Goal: Task Accomplishment & Management: Manage account settings

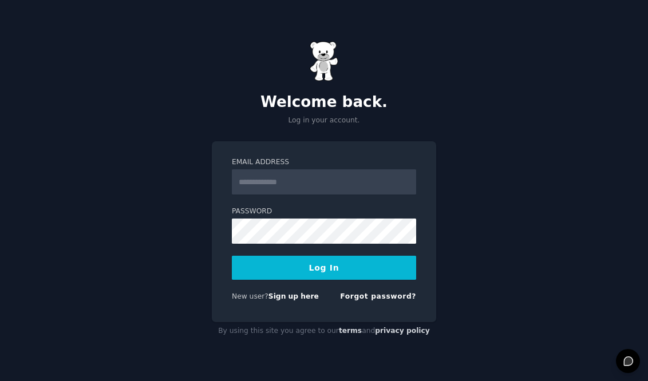
click at [317, 185] on input "Email Address" at bounding box center [324, 181] width 184 height 25
type input "**********"
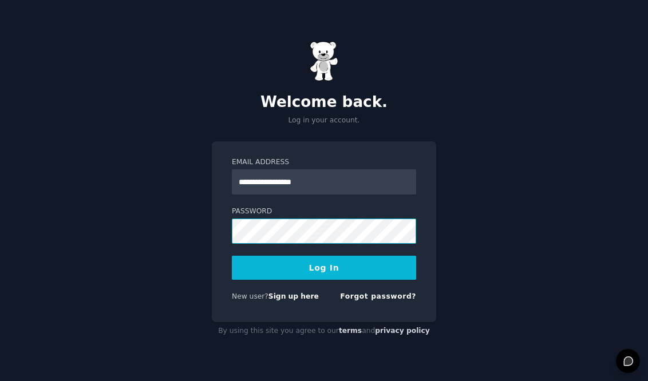
click at [232, 256] on button "Log In" at bounding box center [324, 268] width 184 height 24
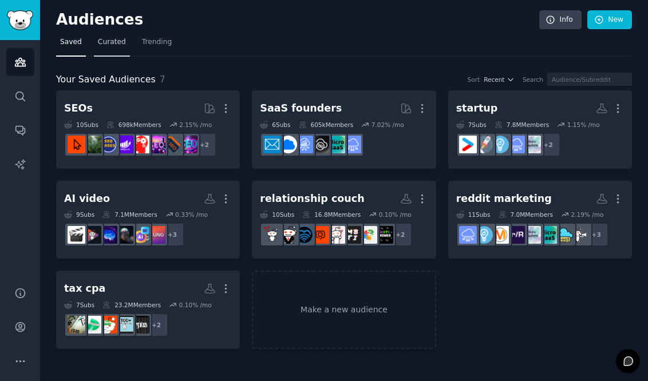
click at [106, 40] on span "Curated" at bounding box center [112, 42] width 28 height 10
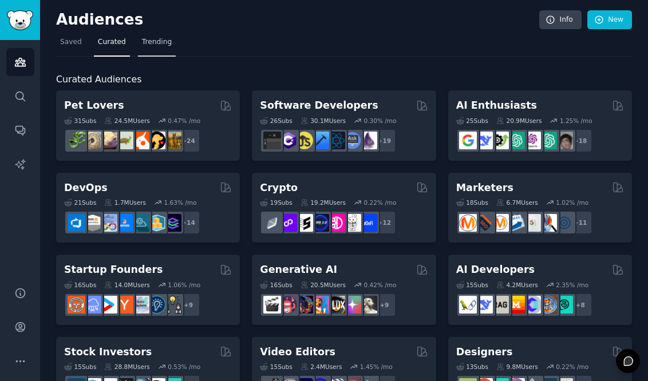
click at [154, 42] on span "Trending" at bounding box center [157, 42] width 30 height 10
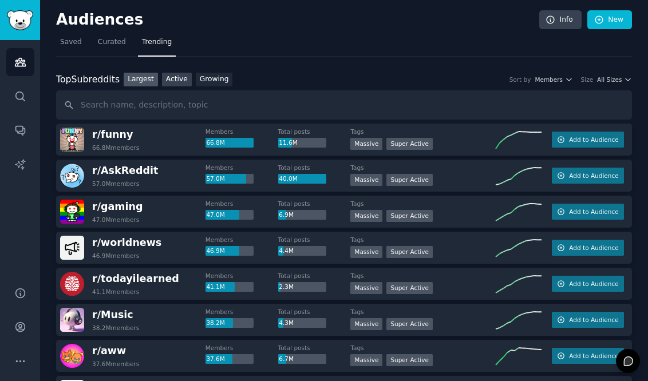
click at [184, 81] on link "Active" at bounding box center [177, 80] width 30 height 14
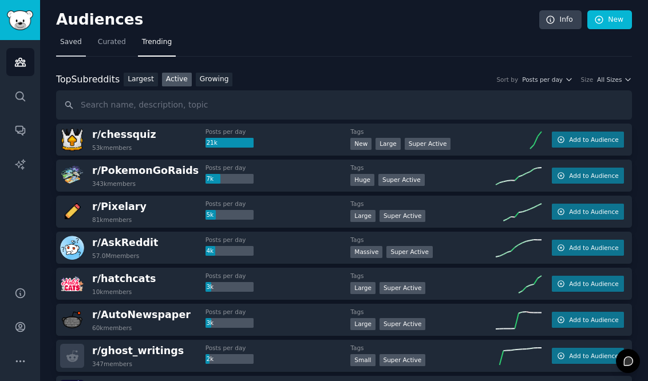
click at [64, 43] on span "Saved" at bounding box center [71, 42] width 22 height 10
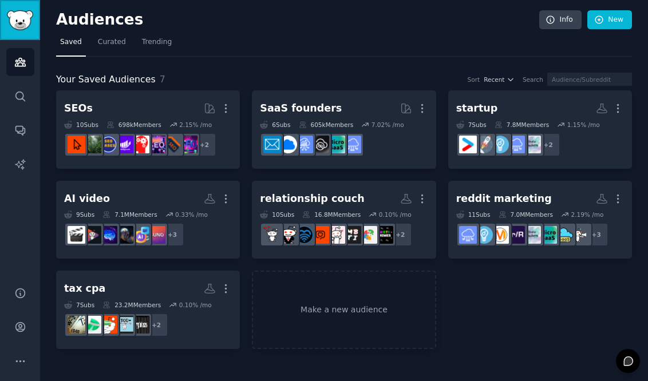
click at [23, 28] on img "Sidebar" at bounding box center [20, 20] width 26 height 20
click at [27, 52] on link "Audiences" at bounding box center [20, 62] width 28 height 28
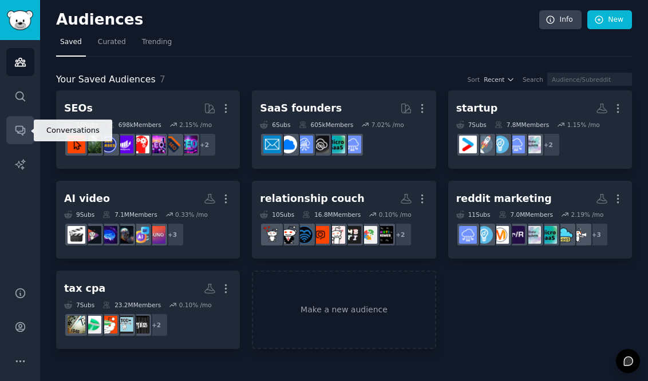
click at [22, 129] on icon "Sidebar" at bounding box center [19, 130] width 9 height 9
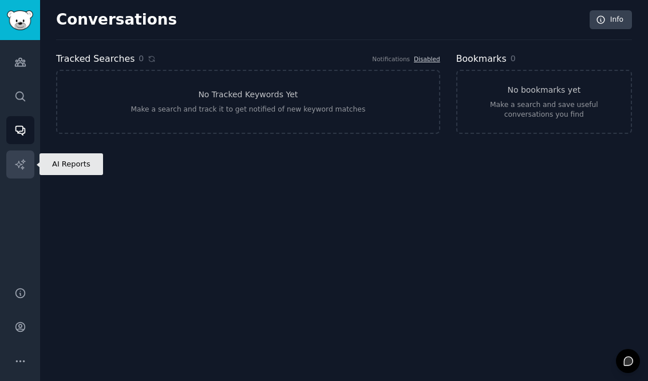
click at [23, 177] on link "AI Reports" at bounding box center [20, 164] width 28 height 28
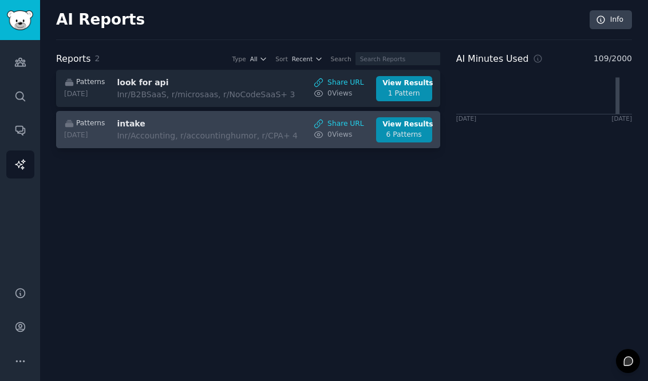
click at [280, 142] on div "In r/Accounting, r/accountinghumor, r/CPA + 4" at bounding box center [209, 136] width 184 height 12
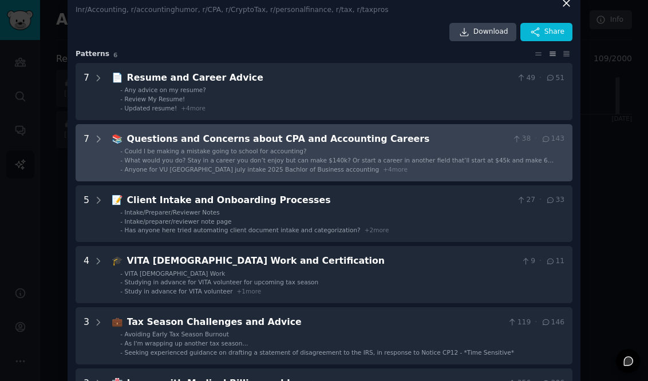
scroll to position [89, 0]
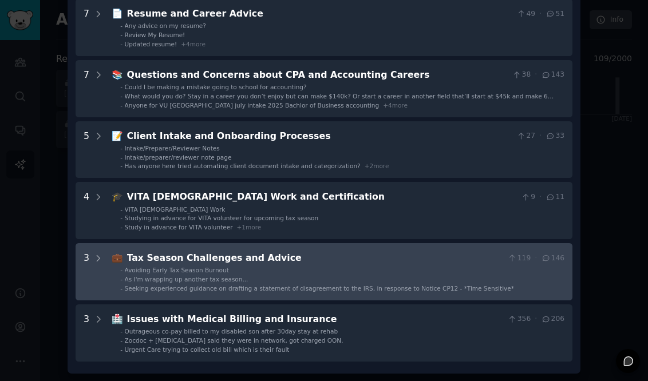
click at [338, 265] on div "💼 Tax Season Challenges and Advice 119 · 146 - Avoiding Early Tax Season Burnou…" at bounding box center [338, 271] width 452 height 41
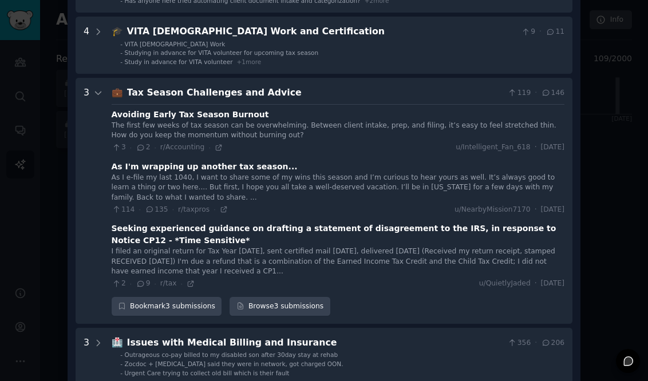
scroll to position [256, 0]
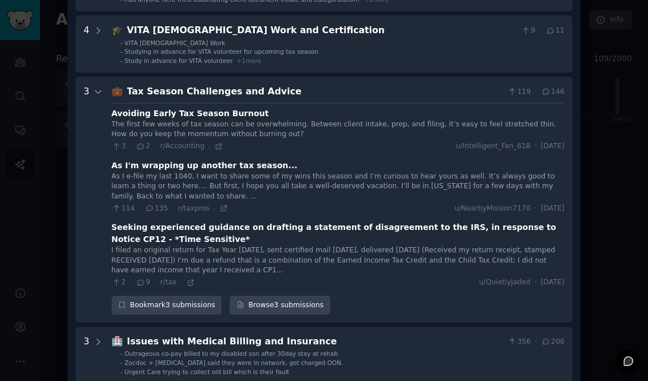
click at [245, 124] on div "The first few weeks of tax season can be overwhelming. Between client intake, p…" at bounding box center [338, 130] width 452 height 20
click at [204, 110] on div "Avoiding Early Tax Season Burnout" at bounding box center [190, 114] width 157 height 12
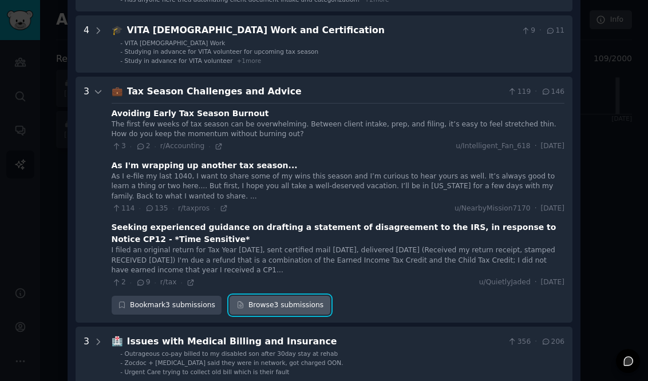
click at [252, 309] on link "Browse 3 submissions" at bounding box center [279, 305] width 100 height 19
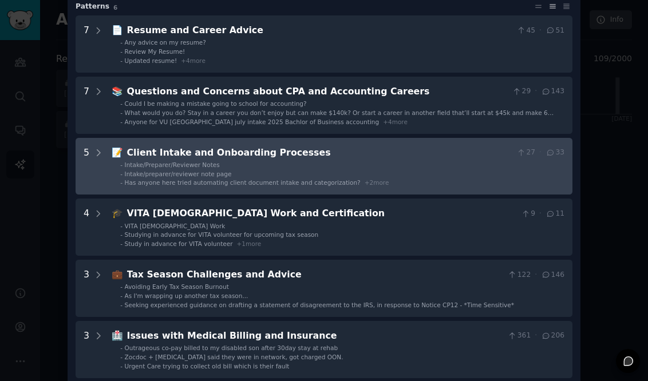
scroll to position [89, 0]
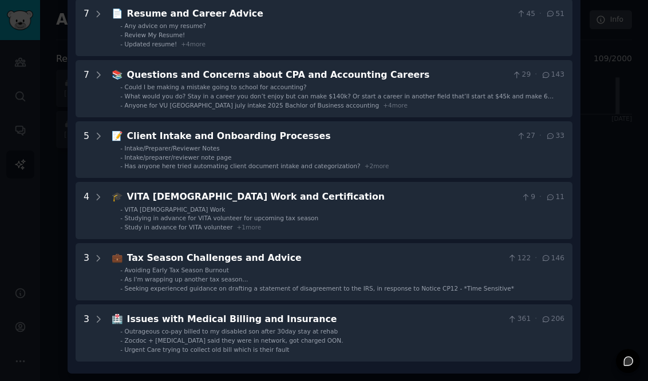
click at [41, 245] on div at bounding box center [324, 190] width 648 height 381
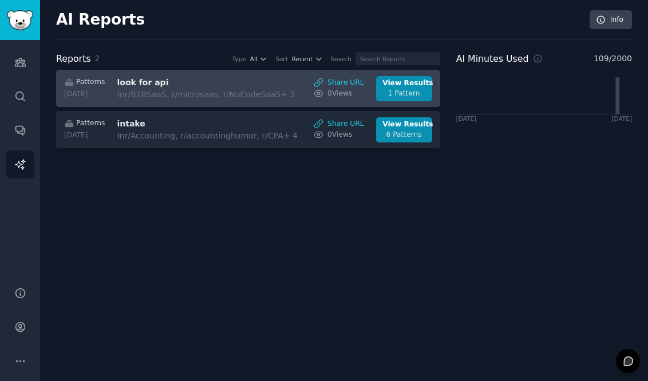
click at [122, 107] on link "Patterns 2025-10-06 look for api In r/B2BSaaS, r/microsaas, r/NoCodeSaaS + 3 Sh…" at bounding box center [248, 88] width 384 height 37
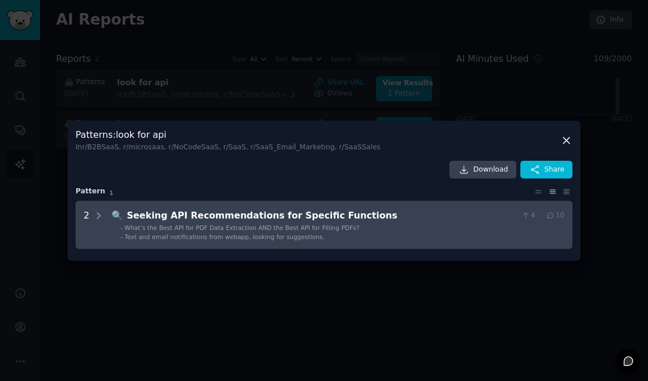
click at [130, 225] on span "What’s the Best API for PDF Data Extraction AND the Best API for Filling PDFs?" at bounding box center [242, 227] width 235 height 7
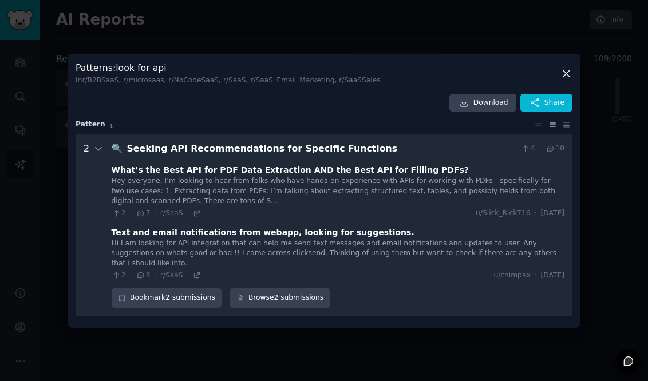
click at [38, 209] on div at bounding box center [324, 190] width 648 height 381
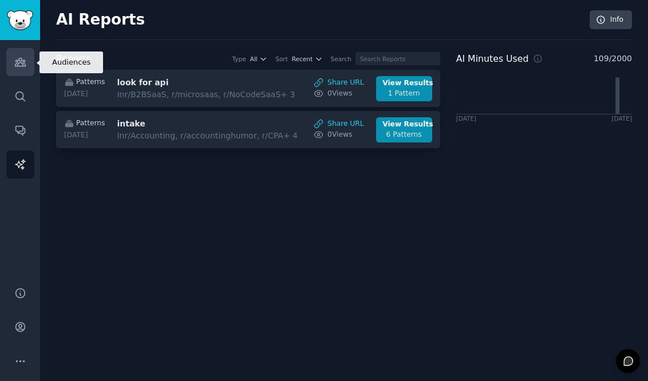
click at [19, 59] on icon "Sidebar" at bounding box center [20, 62] width 12 height 12
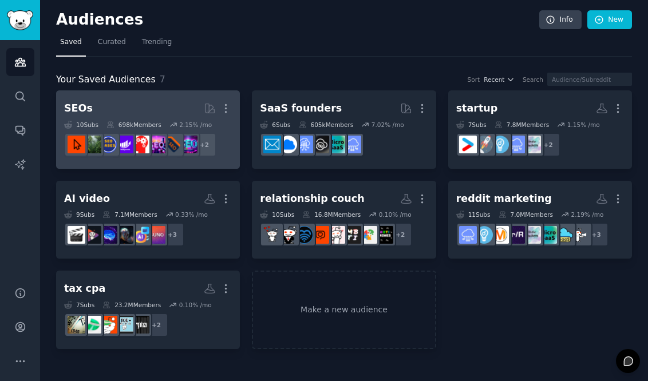
click at [158, 102] on h2 "SEOs More" at bounding box center [148, 108] width 168 height 20
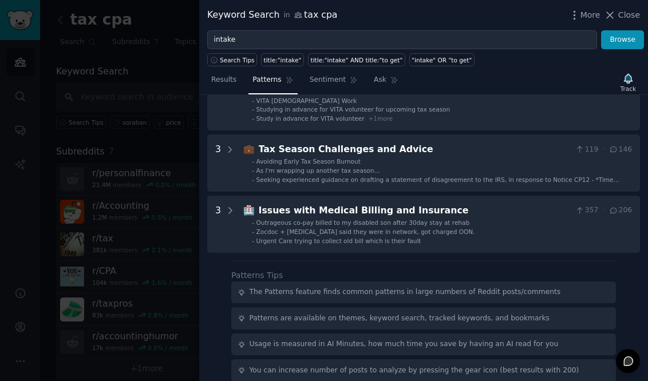
scroll to position [321, 0]
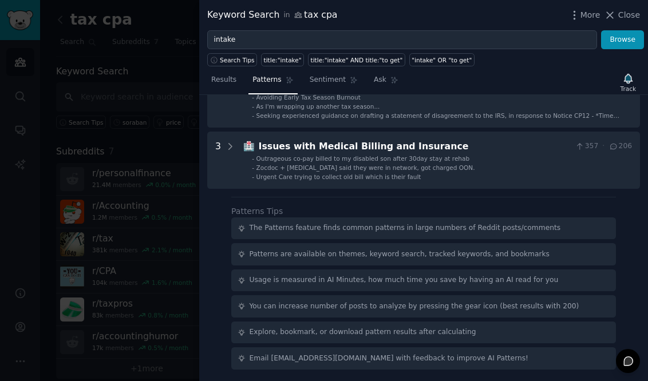
click at [153, 230] on div at bounding box center [324, 190] width 648 height 381
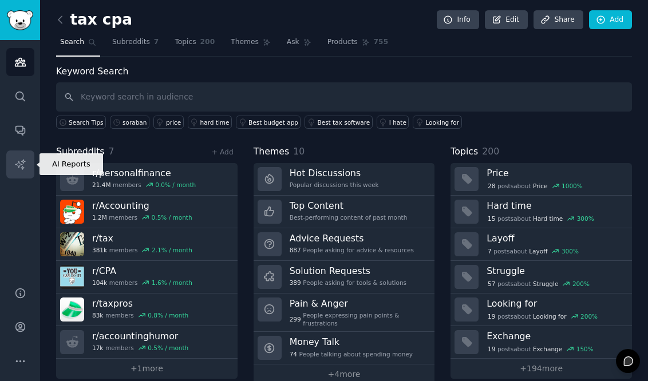
click at [22, 165] on icon "Sidebar" at bounding box center [20, 164] width 12 height 12
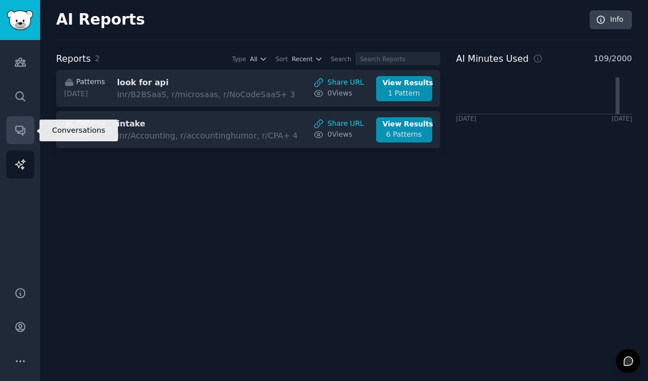
click at [26, 128] on icon "Sidebar" at bounding box center [20, 130] width 12 height 12
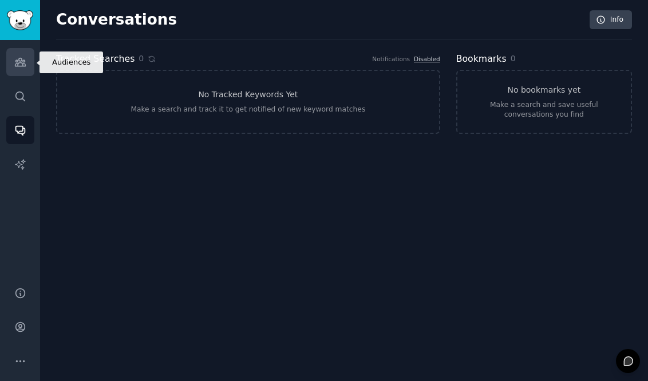
click at [23, 56] on icon "Sidebar" at bounding box center [20, 62] width 12 height 12
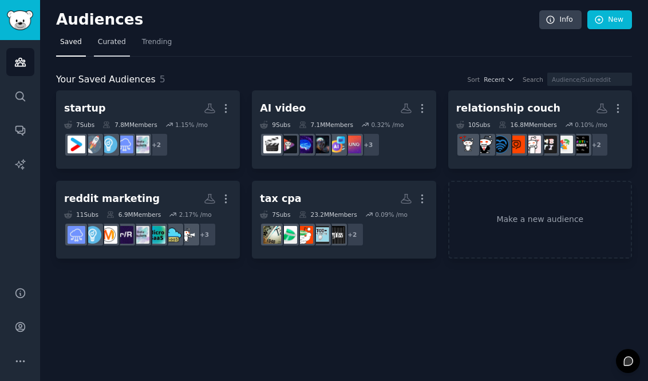
click at [120, 39] on span "Curated" at bounding box center [112, 42] width 28 height 10
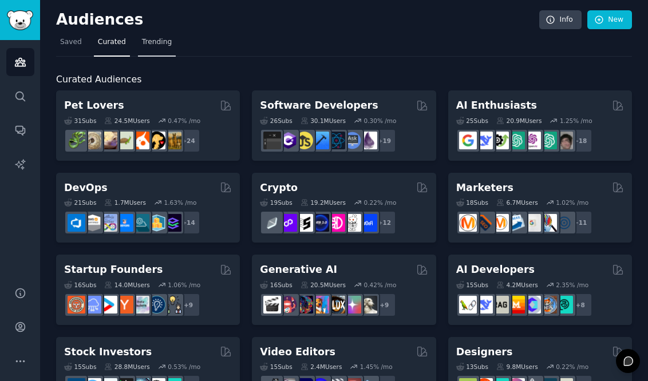
click at [163, 47] on link "Trending" at bounding box center [157, 44] width 38 height 23
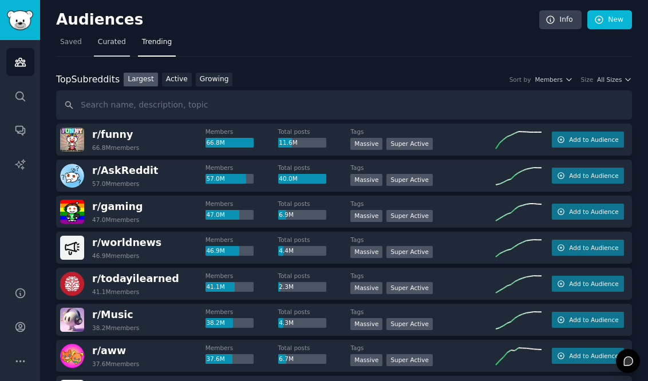
click at [118, 38] on span "Curated" at bounding box center [112, 42] width 28 height 10
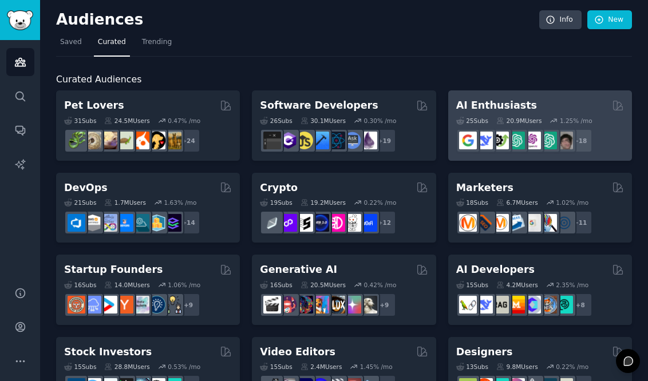
click at [486, 101] on h2 "AI Enthusiasts" at bounding box center [496, 105] width 81 height 14
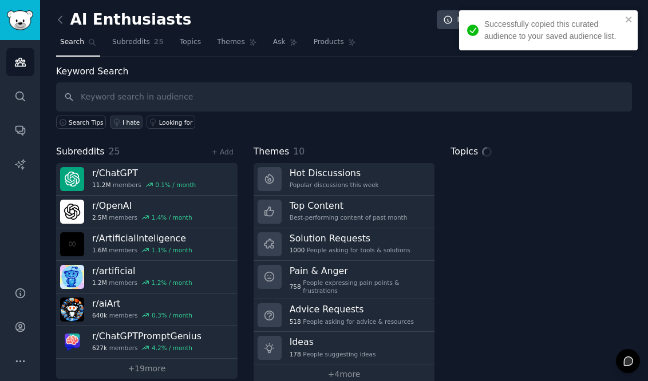
click at [137, 122] on div "I hate" at bounding box center [130, 122] width 17 height 8
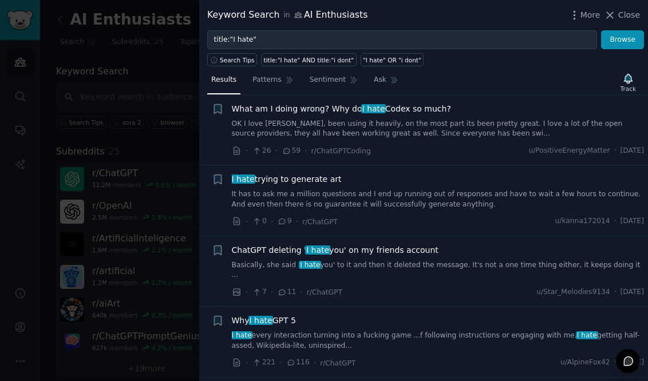
scroll to position [20, 0]
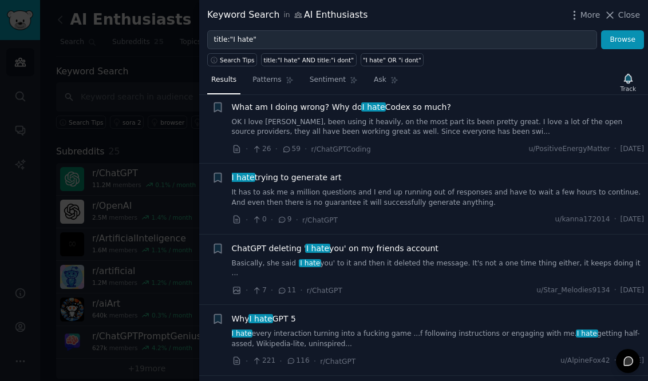
click at [284, 219] on icon at bounding box center [282, 219] width 6 height 5
click at [281, 221] on icon at bounding box center [282, 220] width 10 height 8
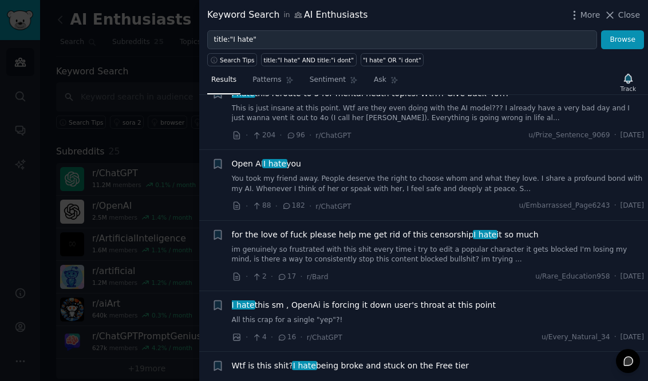
scroll to position [525, 0]
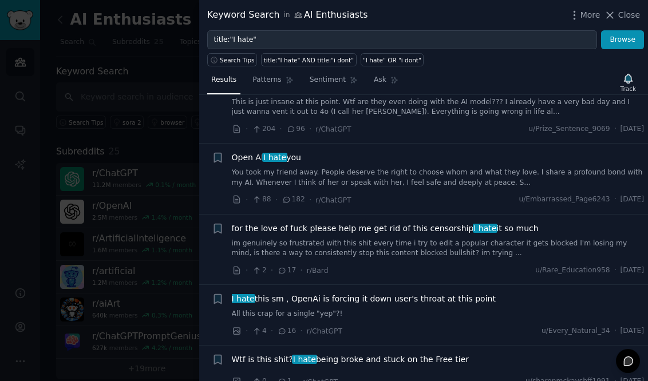
click at [138, 255] on div at bounding box center [324, 190] width 648 height 381
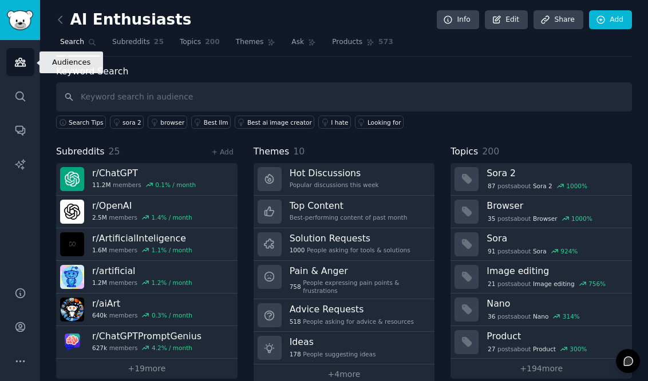
click at [19, 66] on icon "Sidebar" at bounding box center [20, 62] width 12 height 12
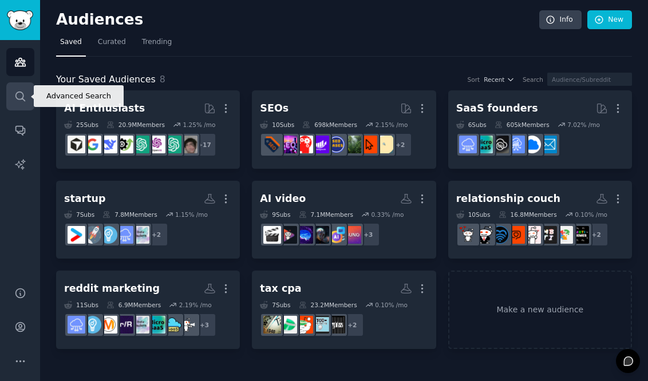
click at [19, 101] on icon "Sidebar" at bounding box center [20, 96] width 12 height 12
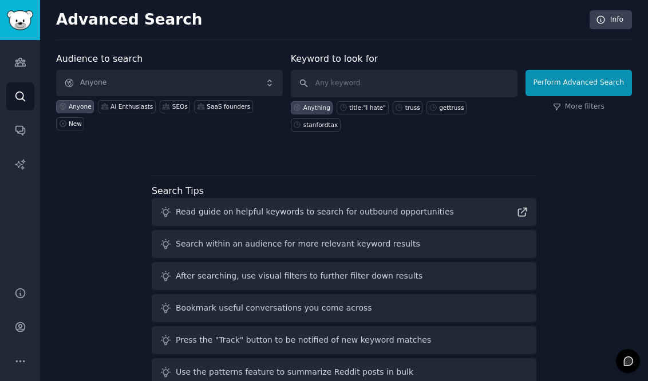
click at [246, 216] on div "Read guide on helpful keywords to search for outbound opportunities" at bounding box center [315, 212] width 278 height 12
click at [523, 213] on icon at bounding box center [522, 212] width 8 height 8
click at [358, 83] on input "text" at bounding box center [404, 83] width 227 height 27
type input "soraban"
click button "Perform Advanced Search" at bounding box center [578, 83] width 106 height 26
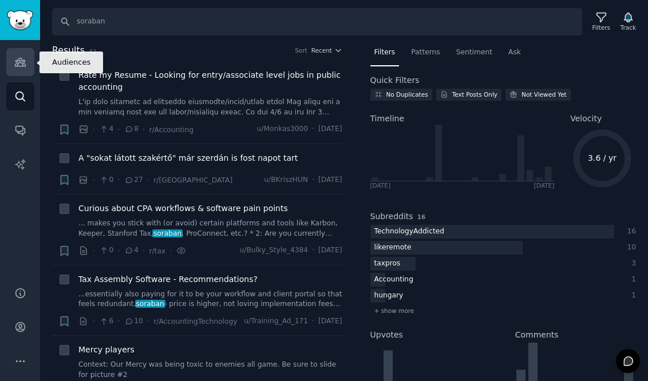
click at [21, 55] on link "Audiences" at bounding box center [20, 62] width 28 height 28
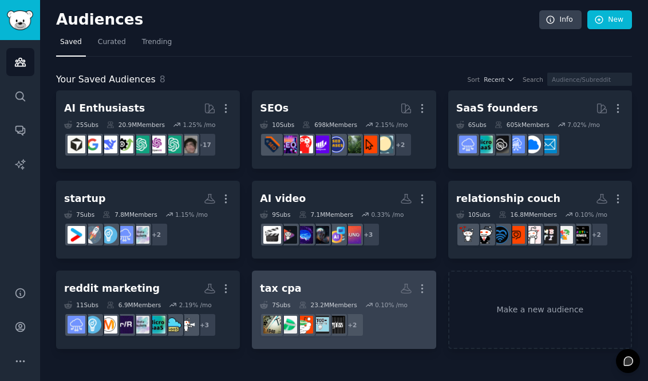
click at [291, 312] on dd "r/taxpros + 2" at bounding box center [344, 325] width 168 height 32
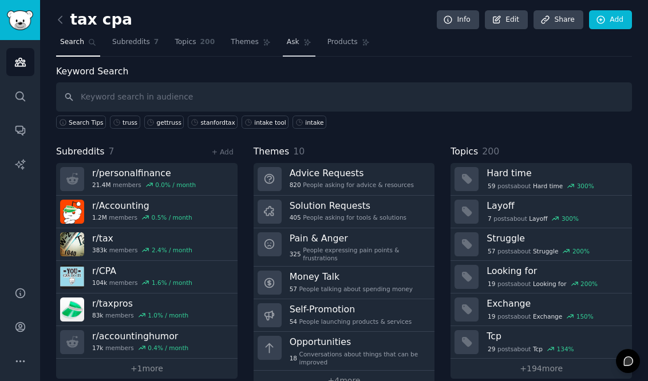
click at [287, 45] on span "Ask" at bounding box center [293, 42] width 13 height 10
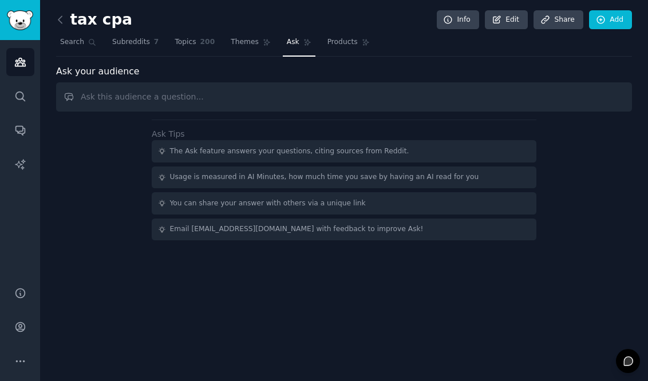
click at [257, 101] on input "text" at bounding box center [343, 96] width 575 height 29
click at [340, 36] on link "Products 761" at bounding box center [357, 44] width 69 height 23
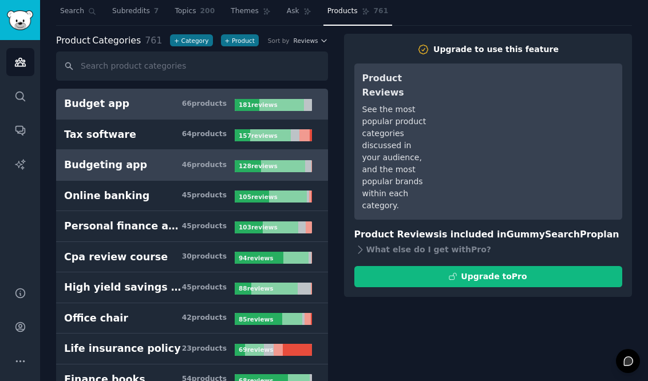
scroll to position [33, 0]
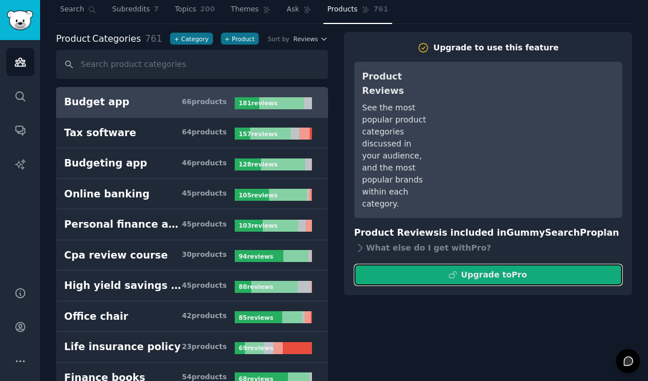
click at [376, 275] on button "Upgrade to Pro" at bounding box center [488, 274] width 268 height 21
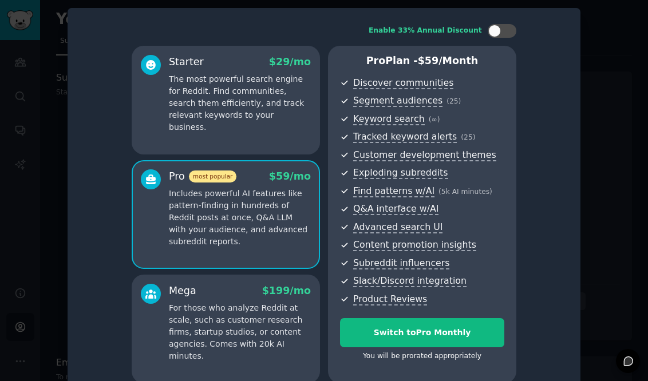
click at [43, 191] on div at bounding box center [324, 190] width 648 height 381
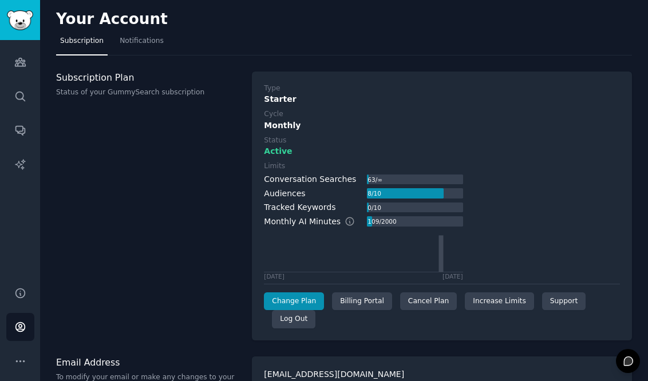
click at [94, 195] on div "Subscription Plan Status of your GummySearch subscription" at bounding box center [148, 206] width 184 height 269
click at [137, 42] on span "Notifications" at bounding box center [142, 41] width 44 height 10
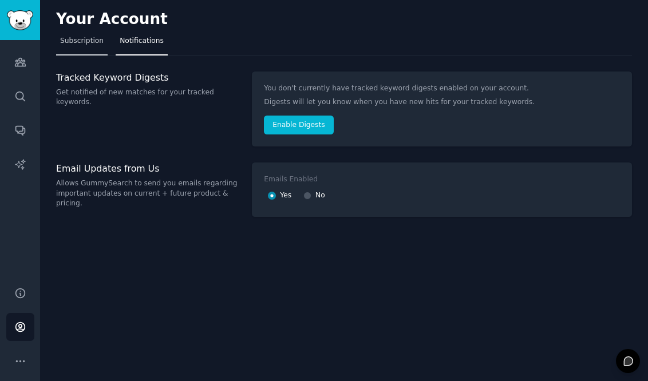
click at [100, 38] on span "Subscription" at bounding box center [81, 41] width 43 height 10
